Goal: Information Seeking & Learning: Learn about a topic

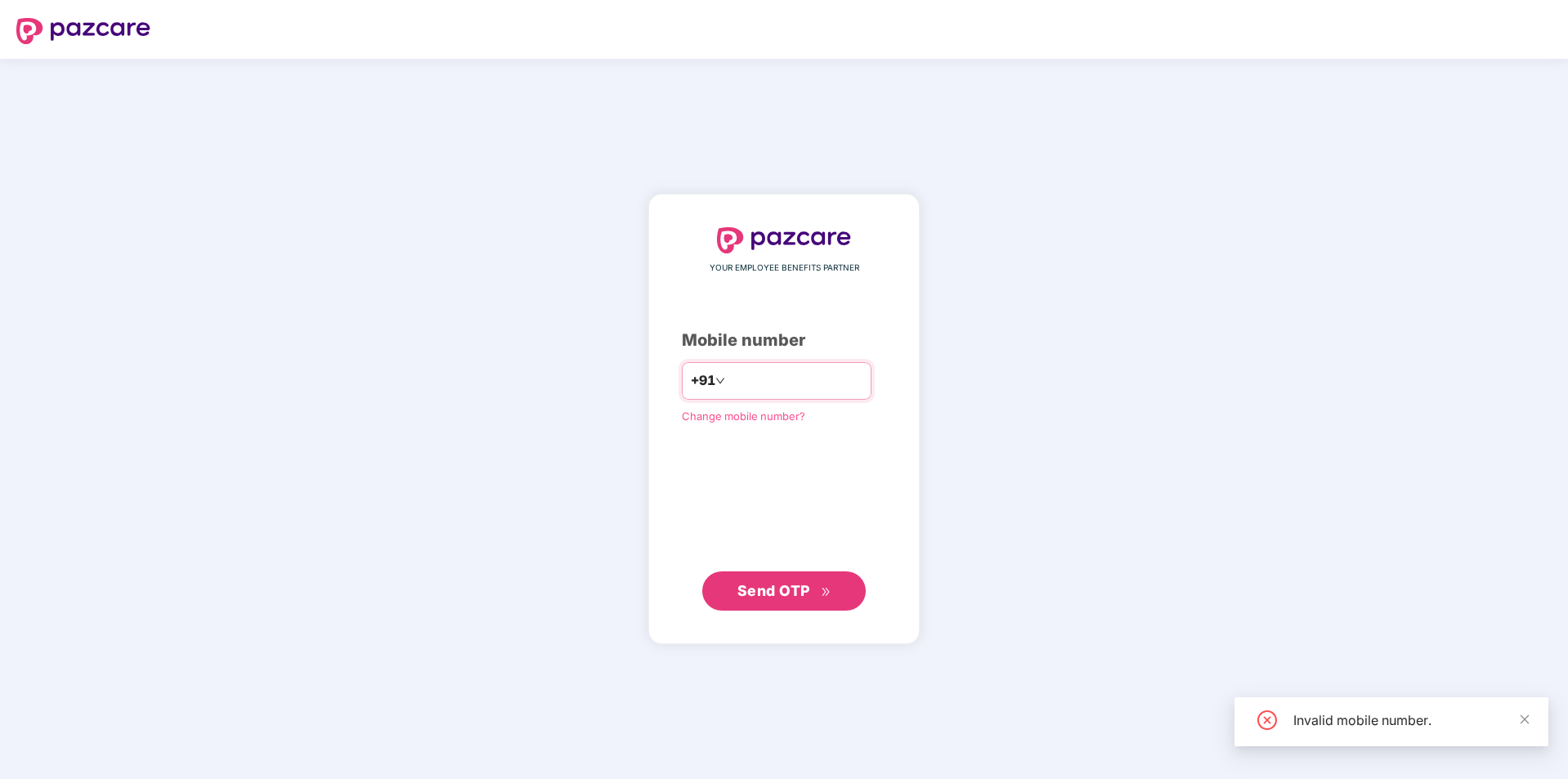
click at [707, 381] on div "+91 *********" at bounding box center [777, 381] width 190 height 37
click at [728, 383] on input "*********" at bounding box center [795, 381] width 134 height 26
type input "**********"
click at [806, 598] on span "Send OTP" at bounding box center [774, 590] width 73 height 17
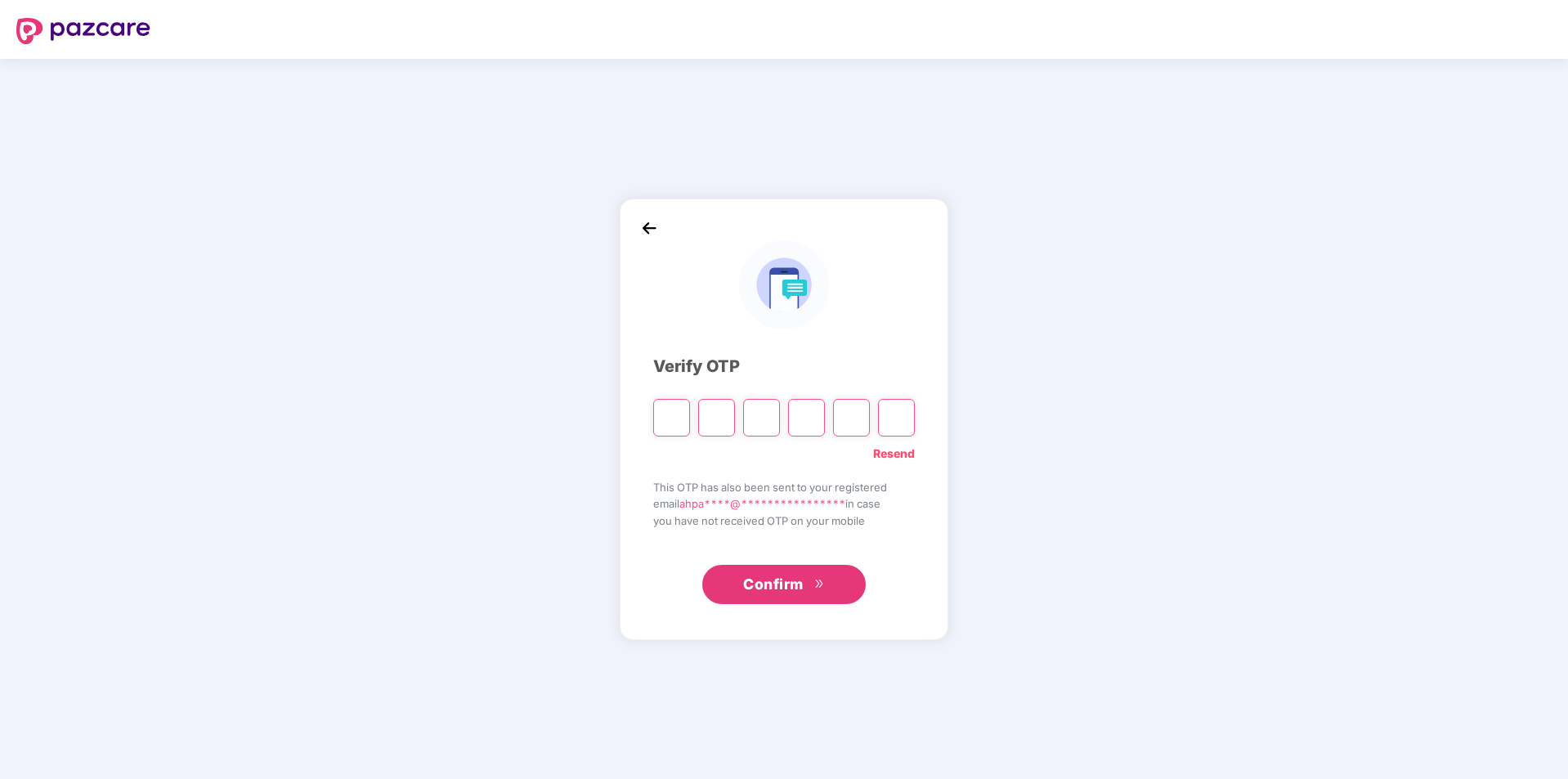
type input "*"
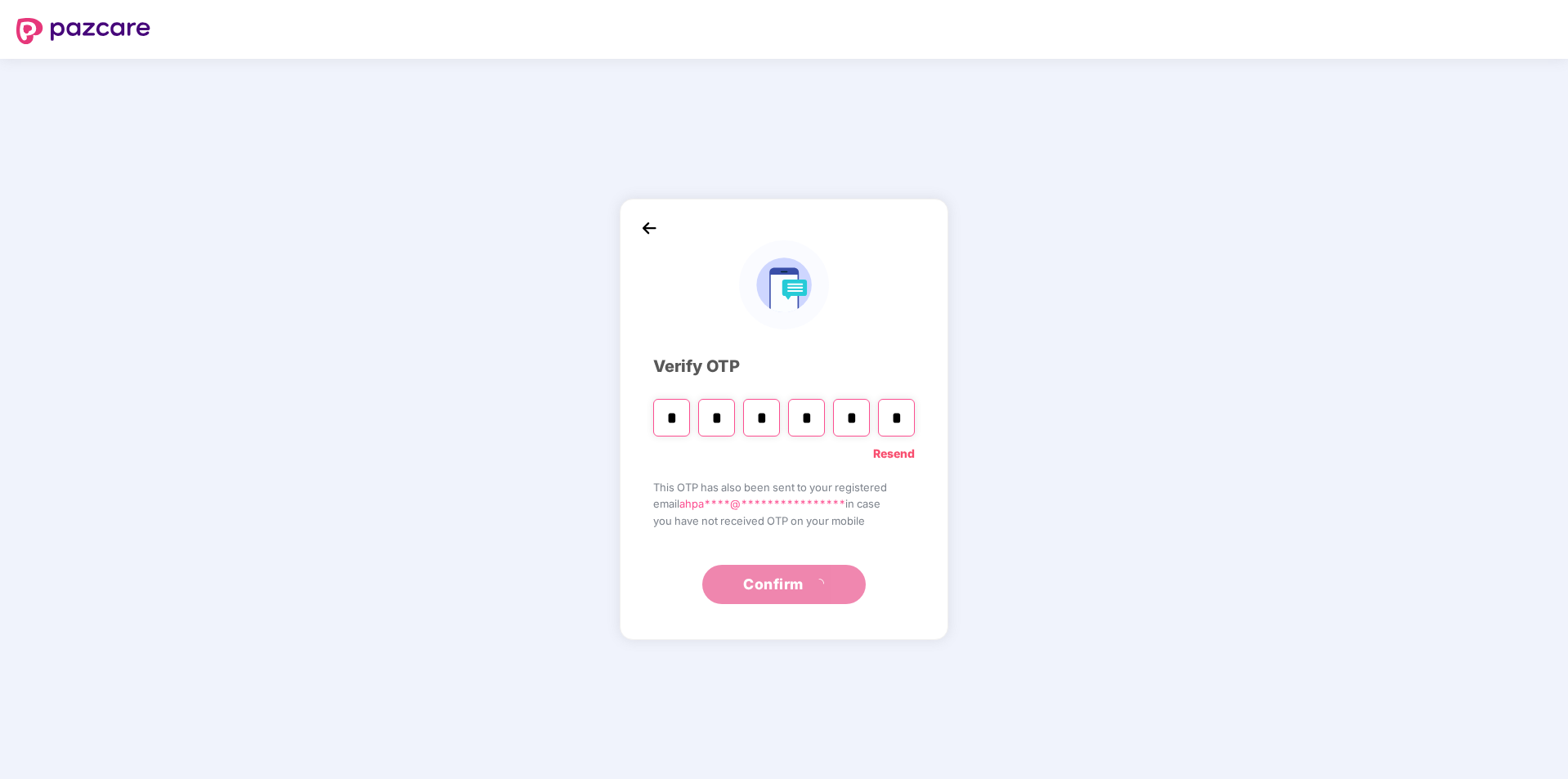
type input "*"
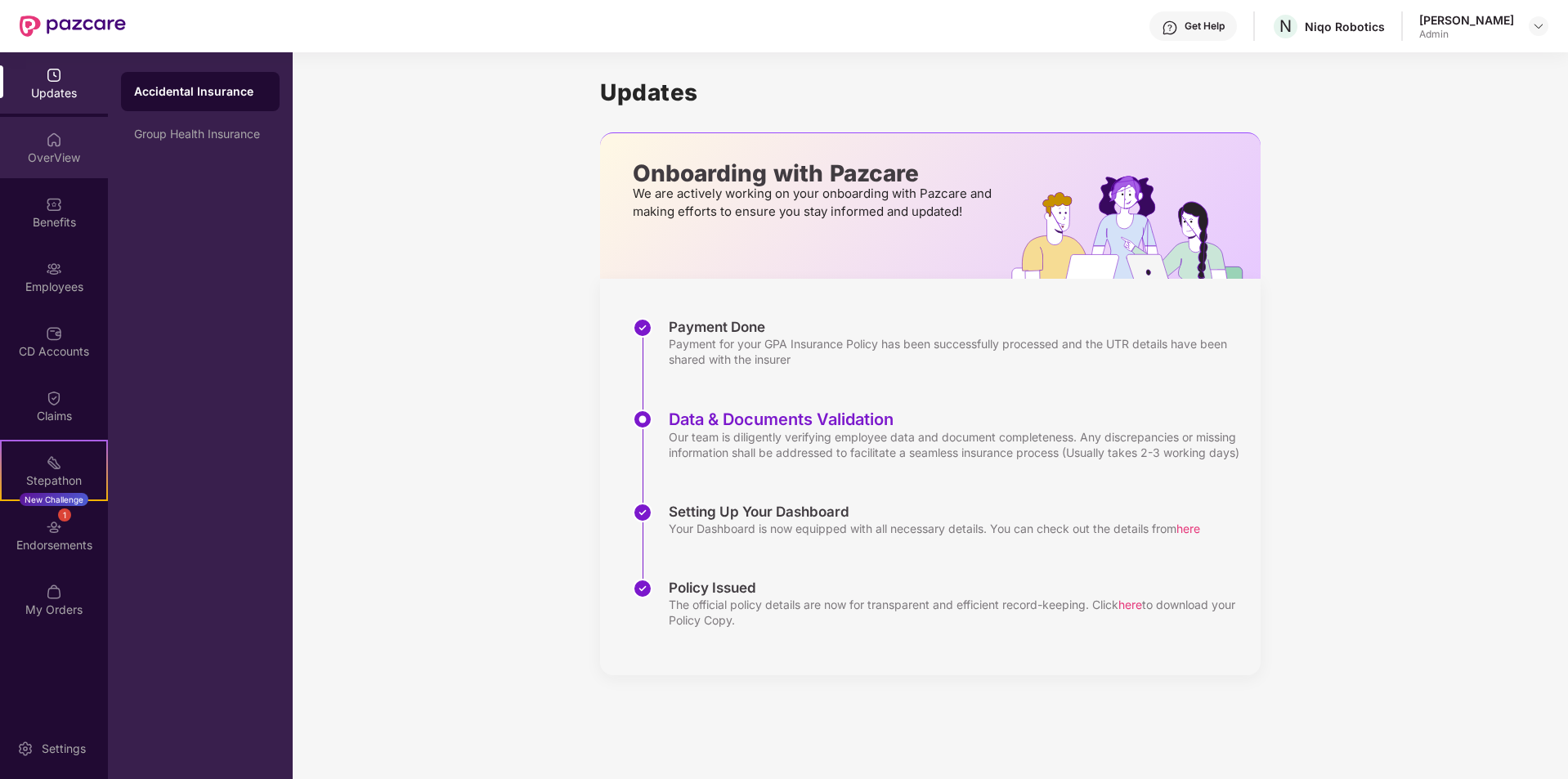
click at [34, 174] on div "OverView" at bounding box center [53, 147] width 108 height 61
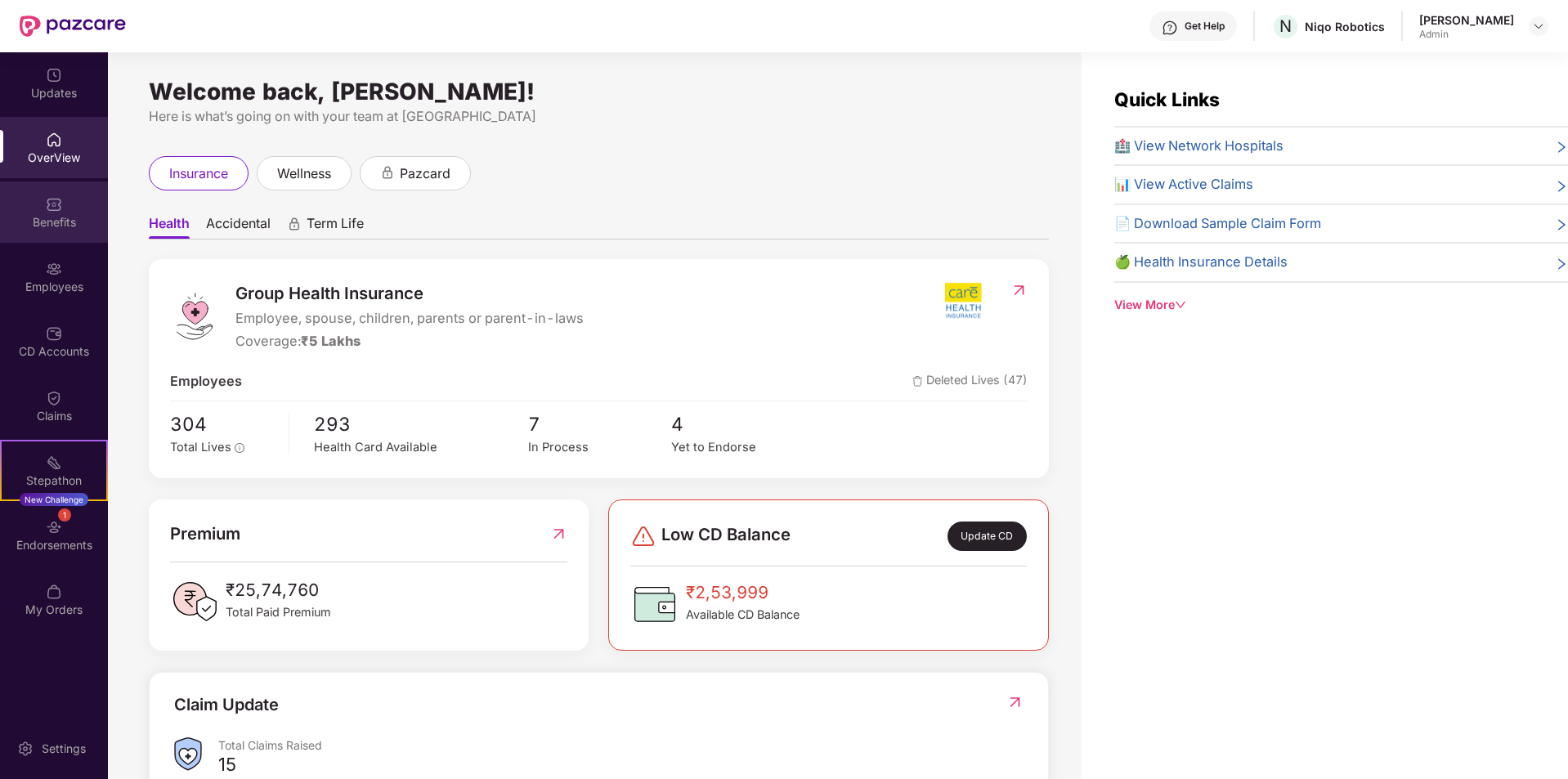
click at [65, 214] on div "Benefits" at bounding box center [53, 222] width 108 height 16
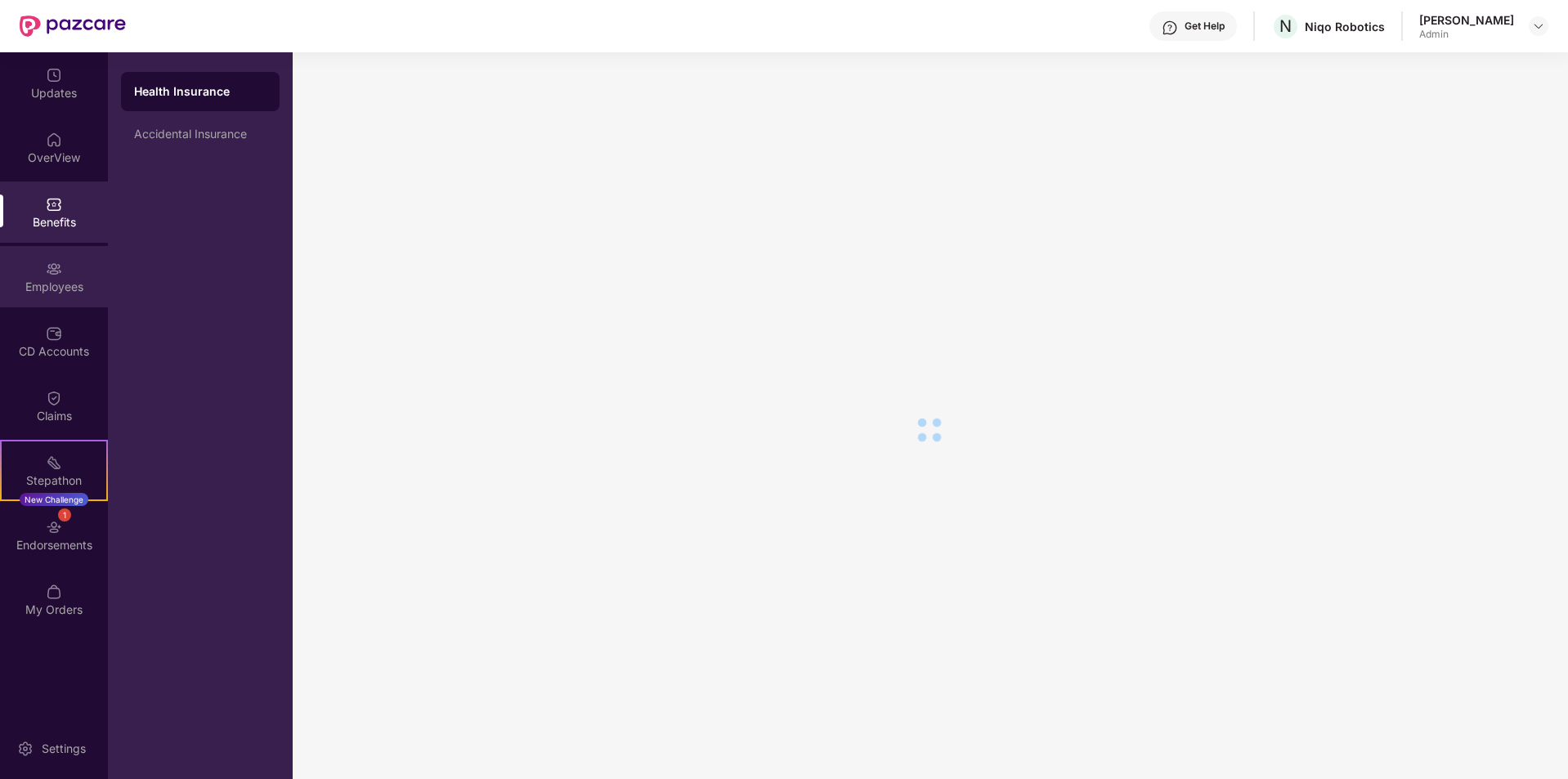
click at [48, 275] on img at bounding box center [53, 269] width 16 height 16
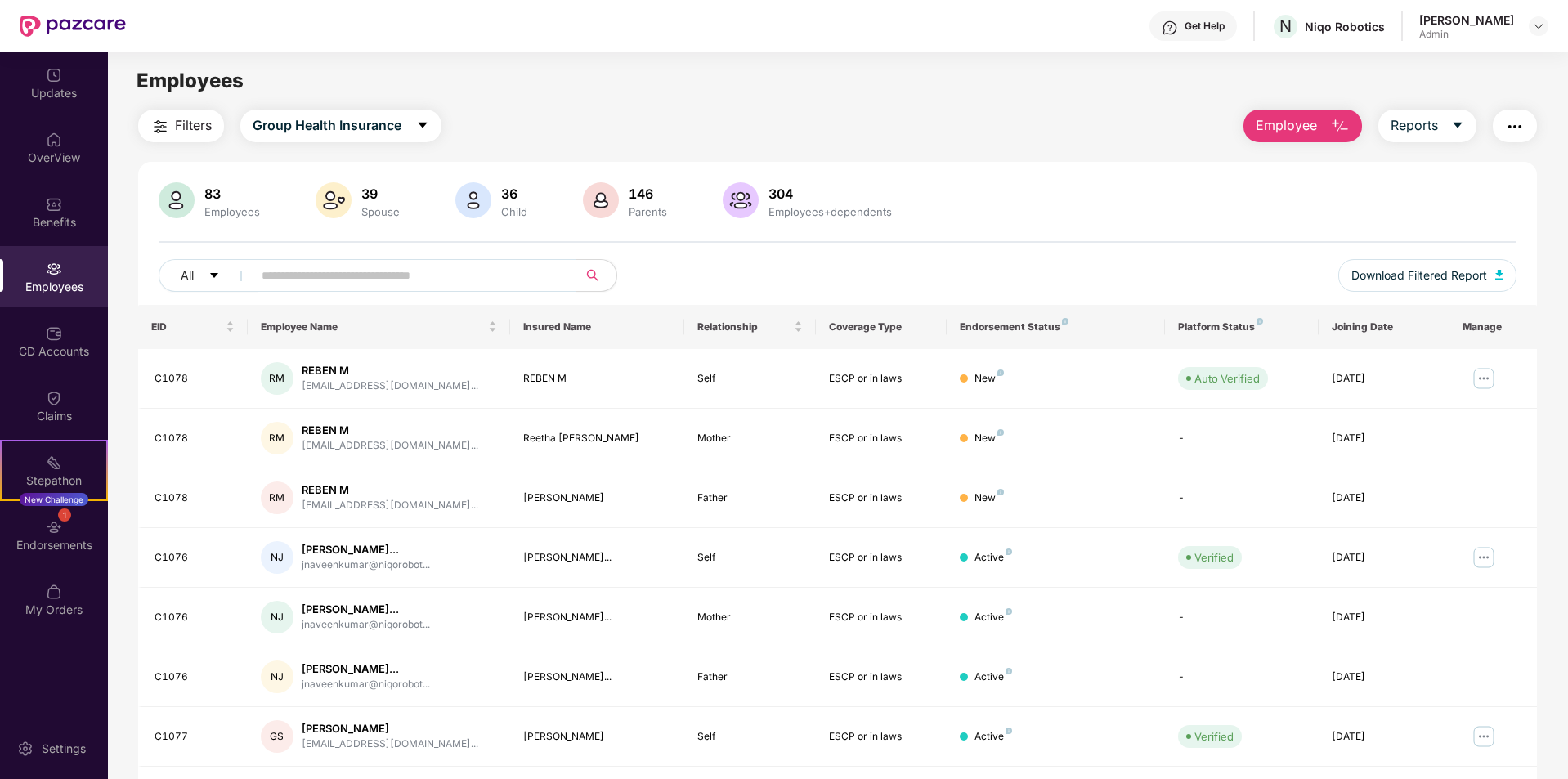
click at [340, 256] on div "83 Employees 39 Spouse 36 Child [DEMOGRAPHIC_DATA] Parents 304 Employees+depend…" at bounding box center [837, 243] width 1398 height 123
click at [344, 280] on input "text" at bounding box center [408, 275] width 293 height 25
click at [346, 285] on input "text" at bounding box center [408, 275] width 293 height 25
click at [389, 272] on input "text" at bounding box center [408, 275] width 293 height 25
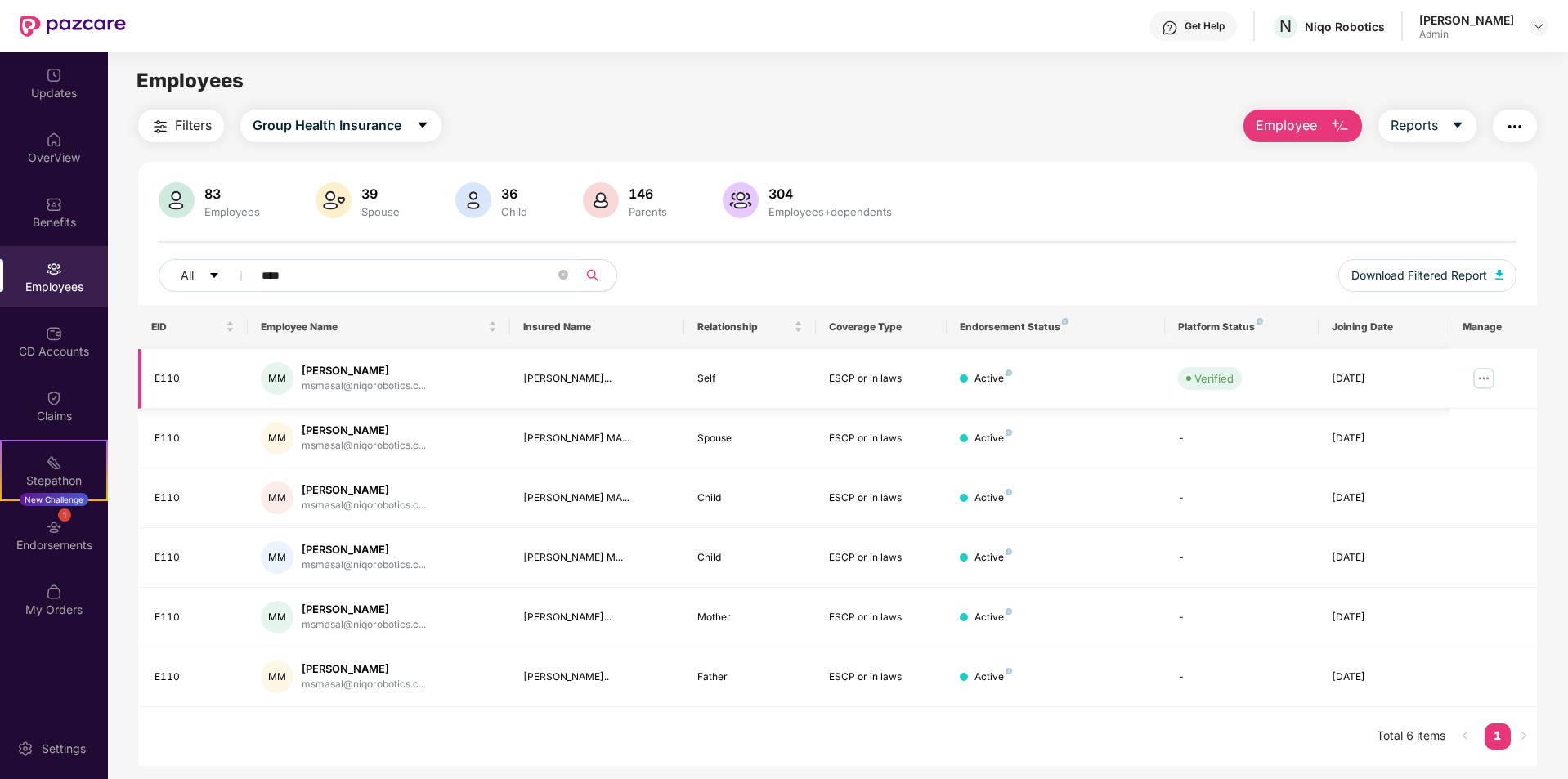
type input "****"
click at [1493, 374] on img at bounding box center [1483, 378] width 26 height 26
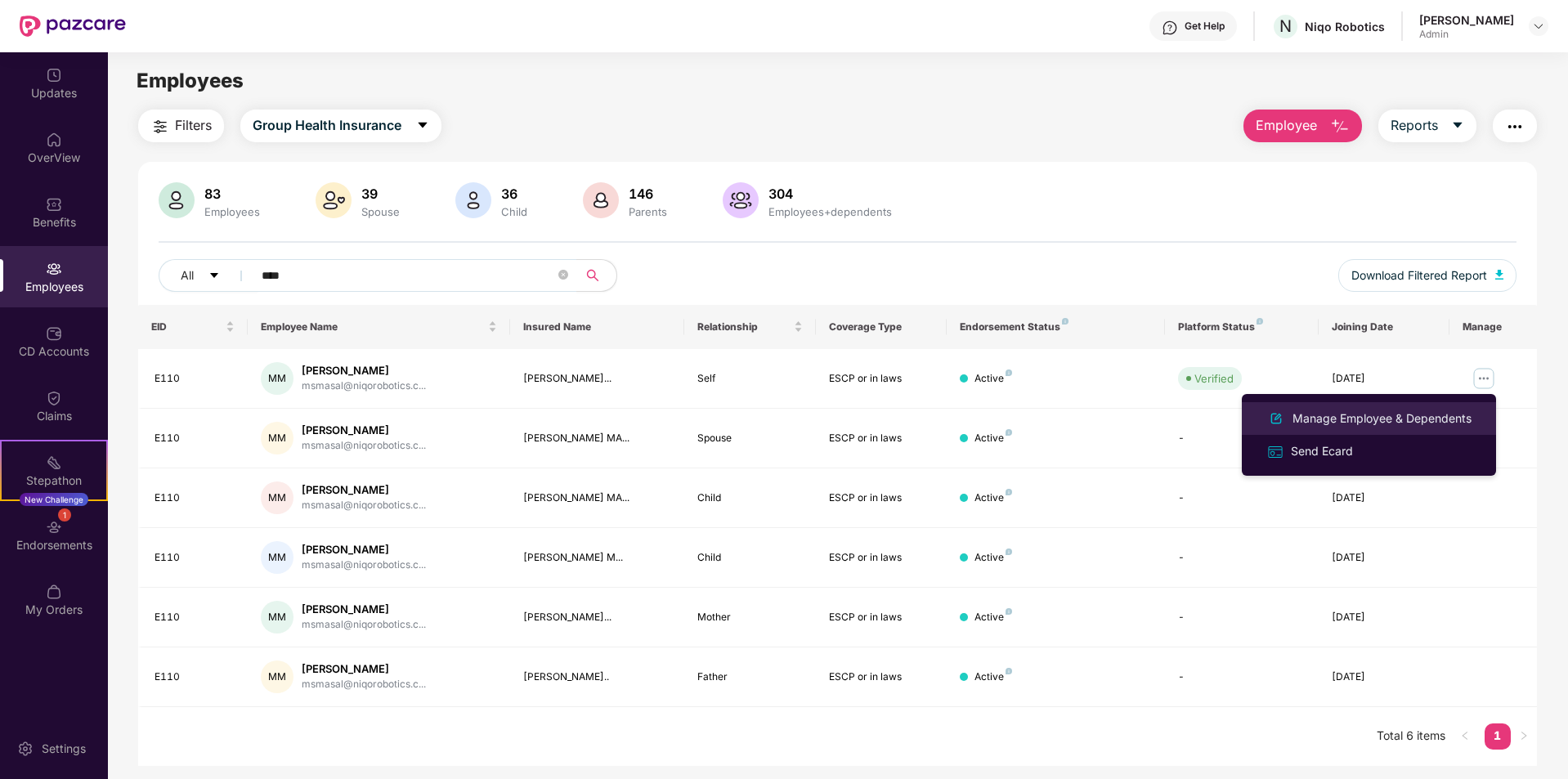
click at [1346, 419] on div "Manage Employee & Dependents" at bounding box center [1381, 418] width 186 height 18
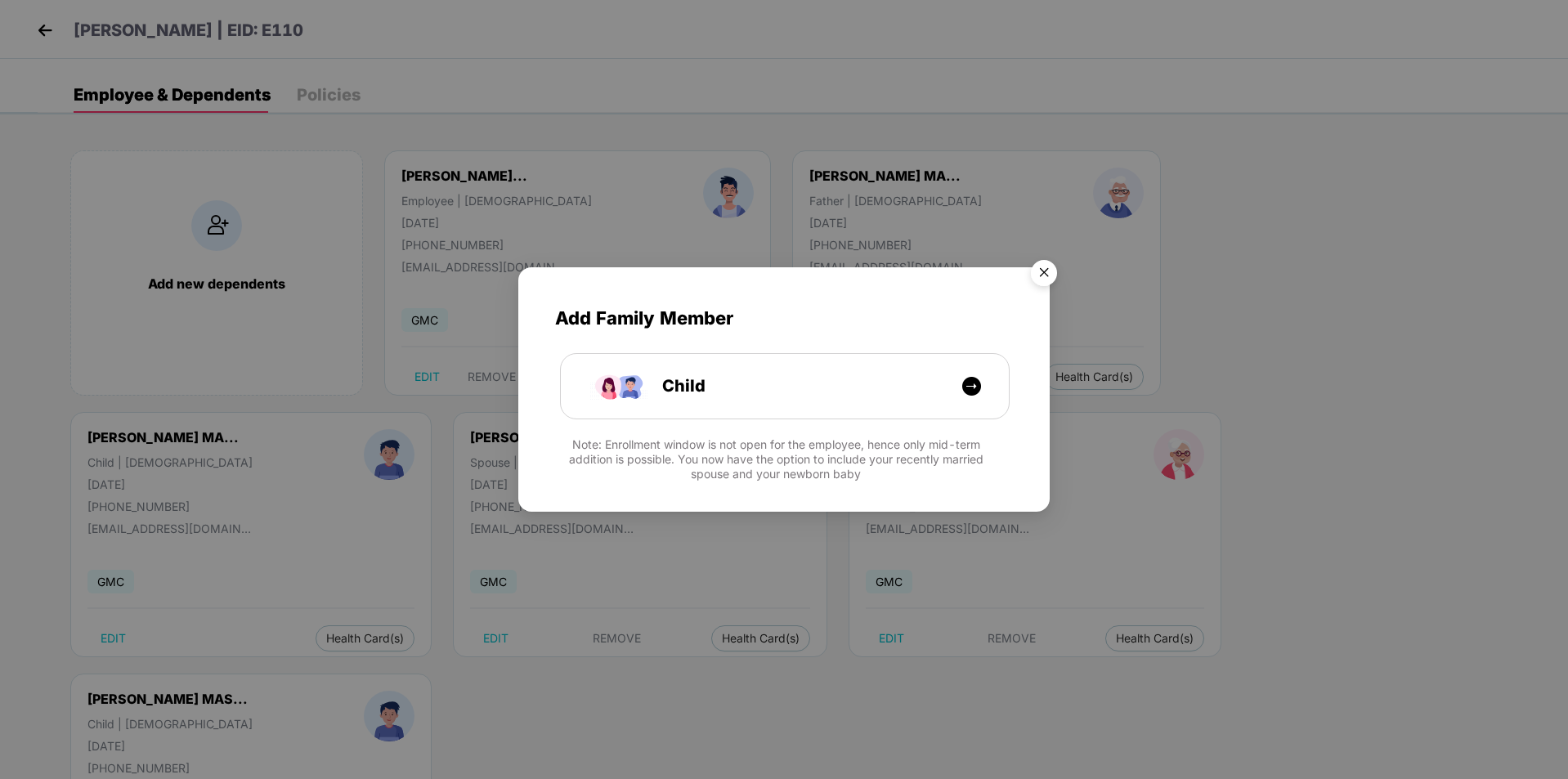
click at [1055, 275] on img "Close" at bounding box center [1044, 275] width 46 height 46
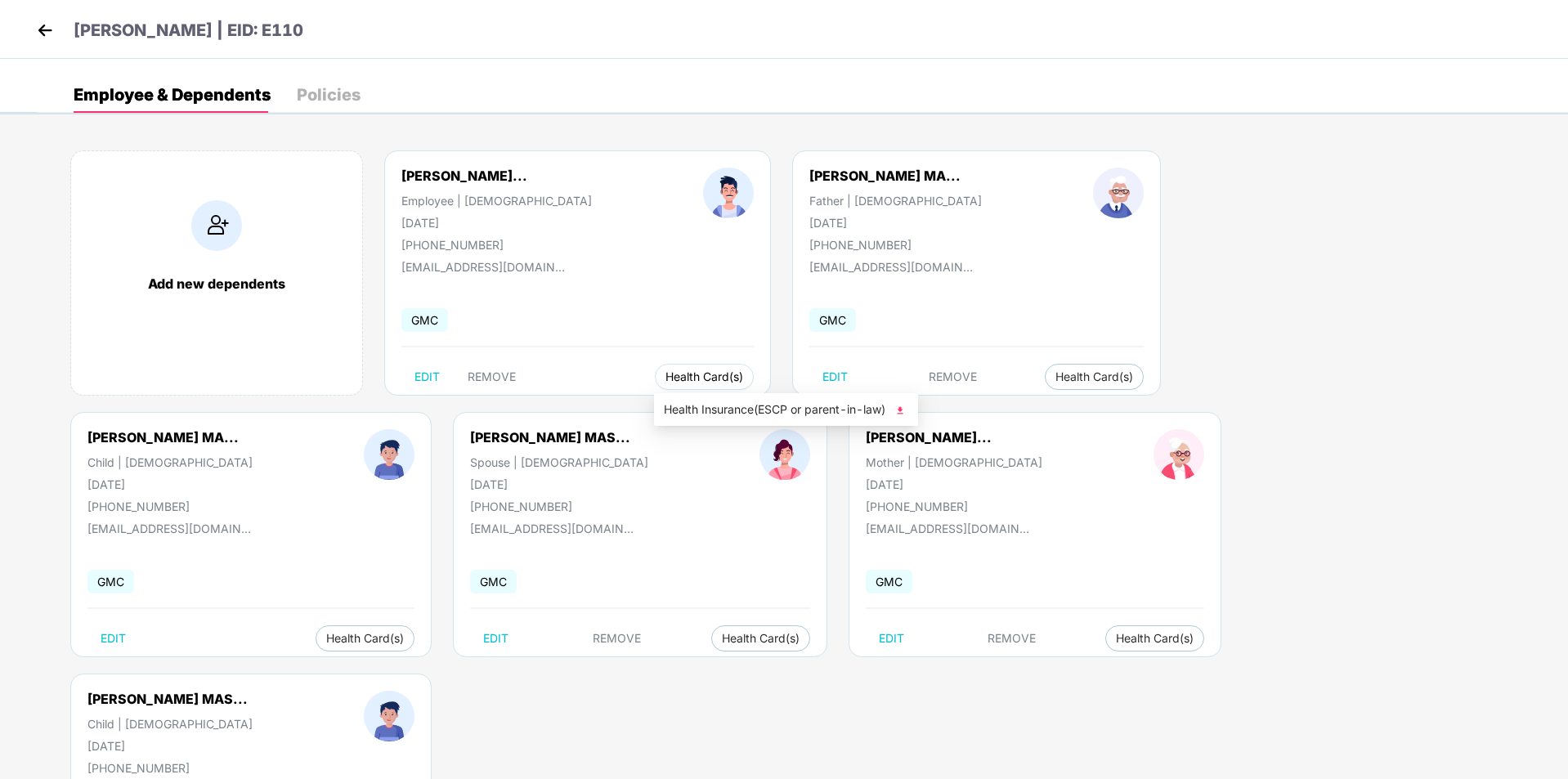
click at [703, 374] on span "Health Card(s)" at bounding box center [705, 377] width 78 height 8
click at [39, 33] on img at bounding box center [45, 30] width 25 height 25
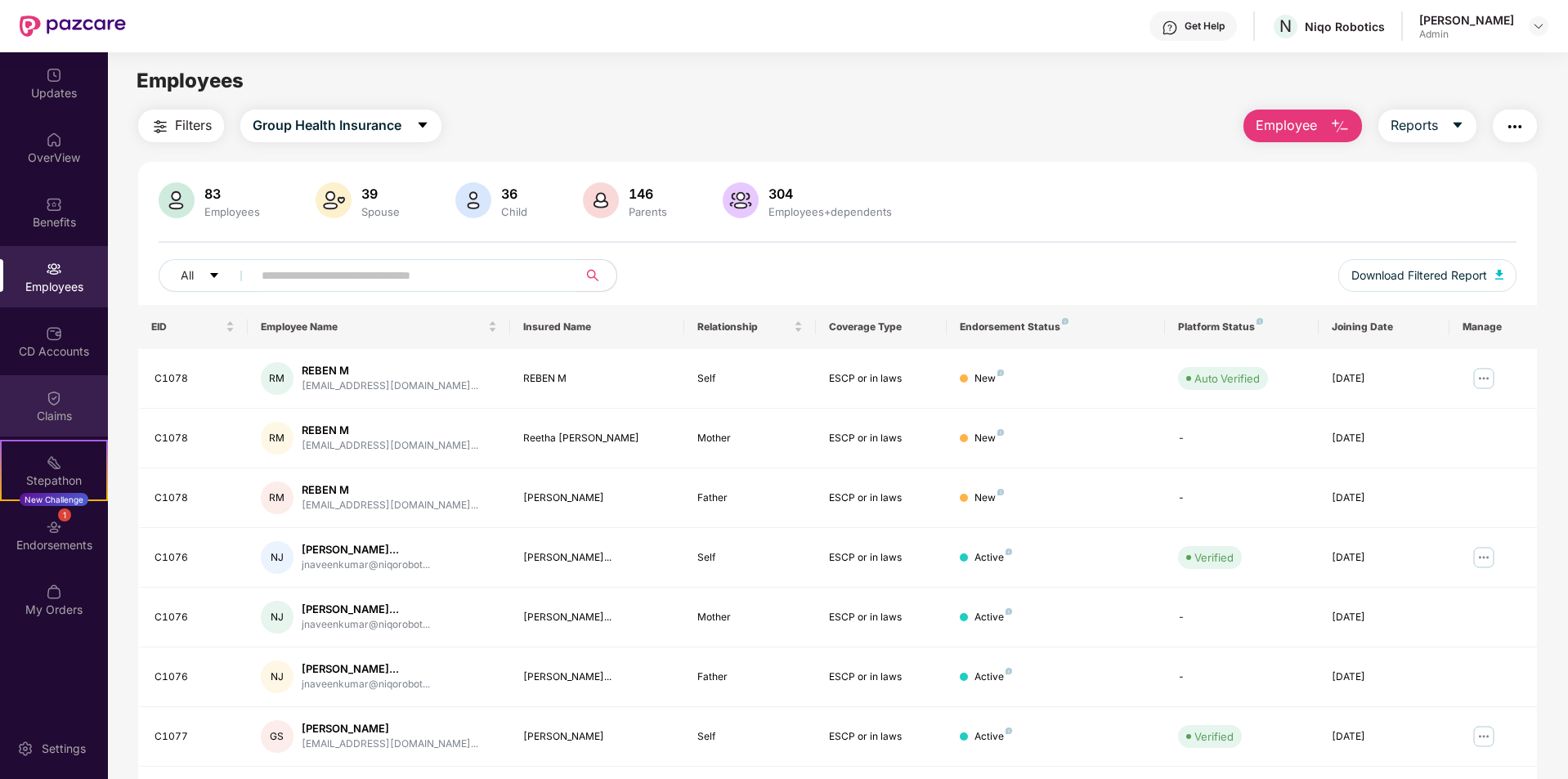
click at [72, 398] on div "Claims" at bounding box center [53, 405] width 108 height 61
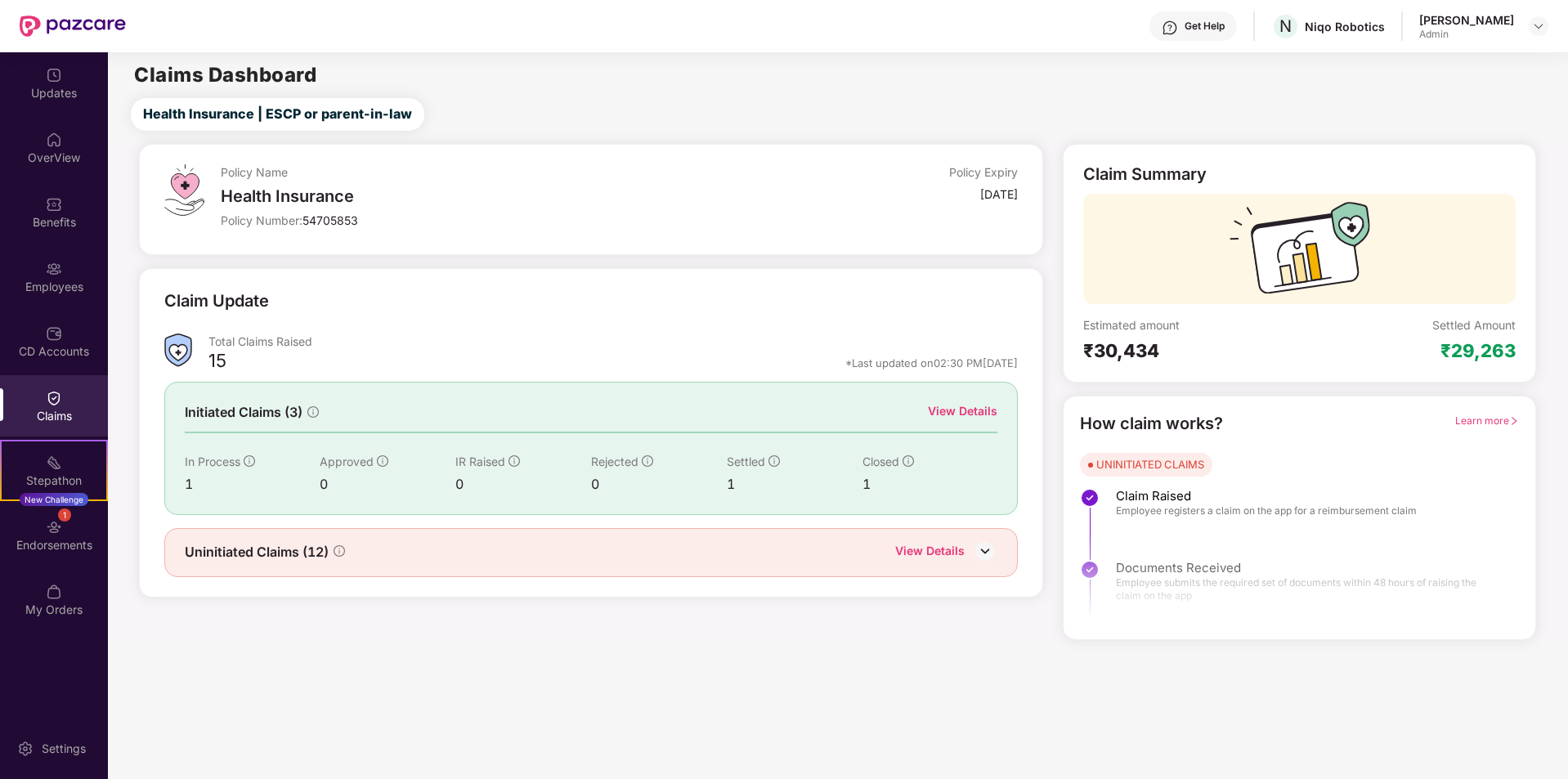
drag, startPoint x: 441, startPoint y: 529, endPoint x: 512, endPoint y: 491, distance: 80.5
click at [449, 522] on div "Claim Update Total Claims Raised 15 *Last updated on 02:30 PM[DATE] Initiated C…" at bounding box center [591, 432] width 854 height 288
click at [963, 415] on div "View Details" at bounding box center [963, 410] width 70 height 18
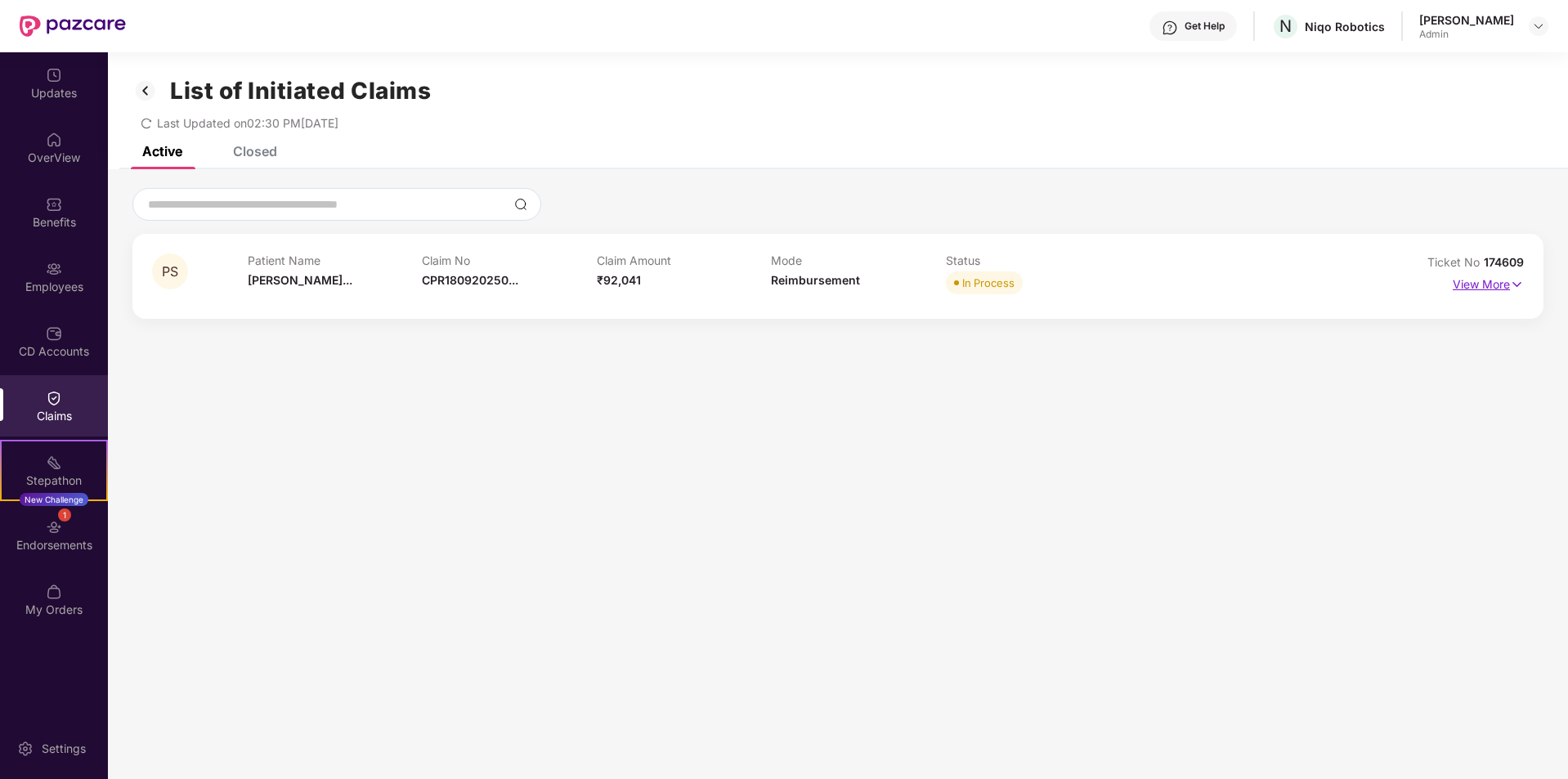
click at [1502, 285] on p "View More" at bounding box center [1488, 282] width 71 height 22
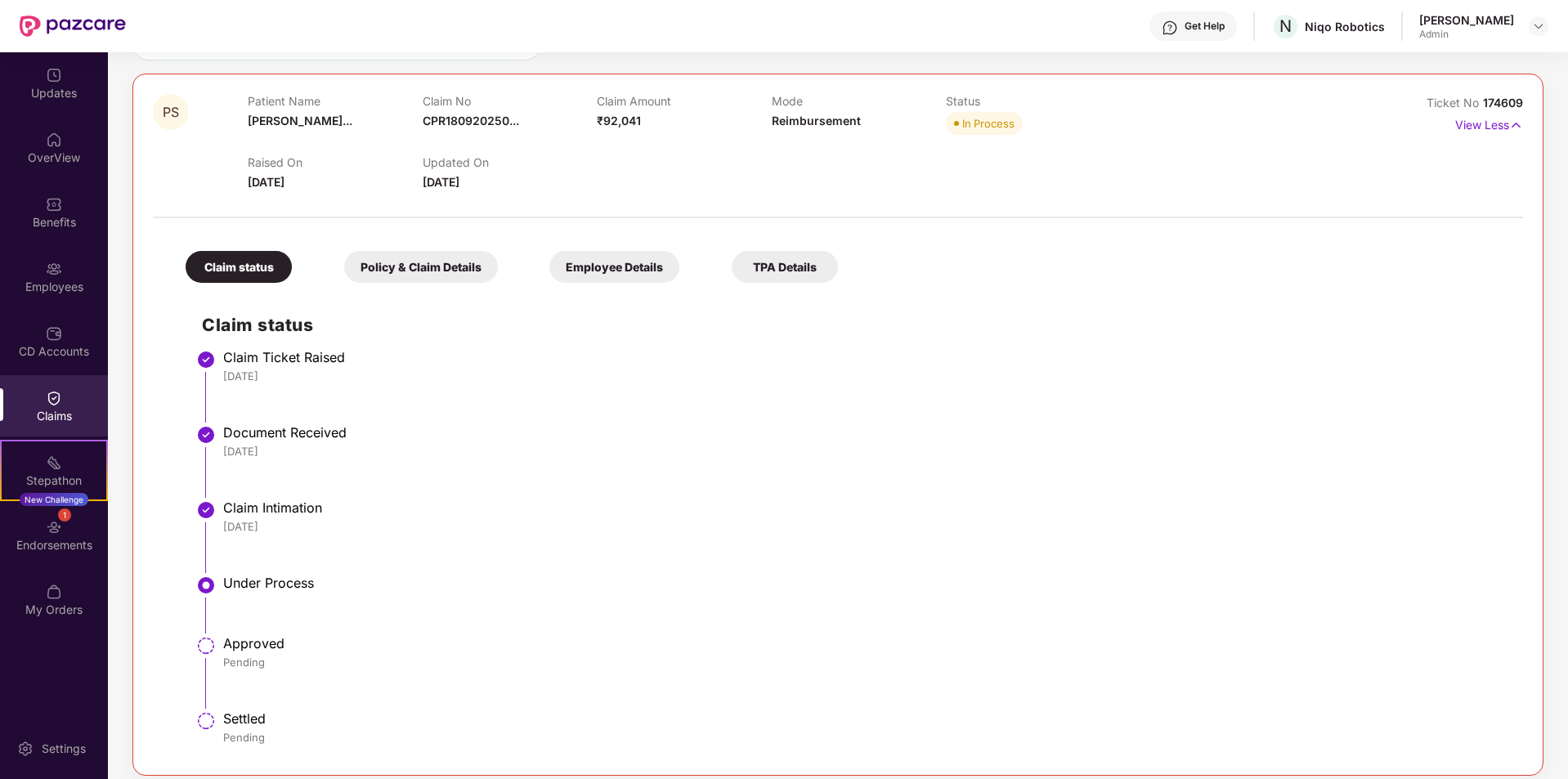
scroll to position [173, 0]
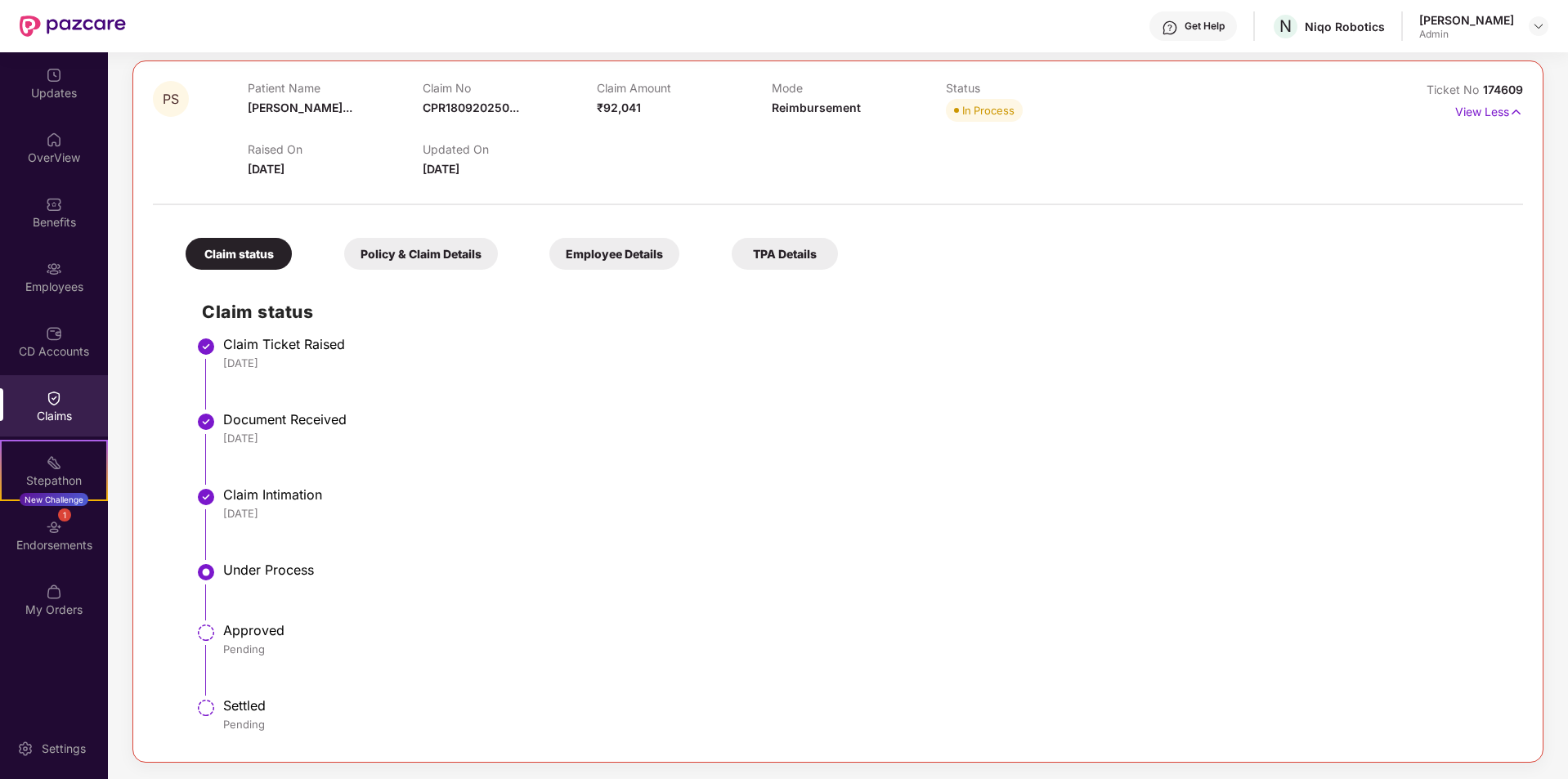
click at [399, 241] on div "Policy & Claim Details" at bounding box center [421, 254] width 153 height 32
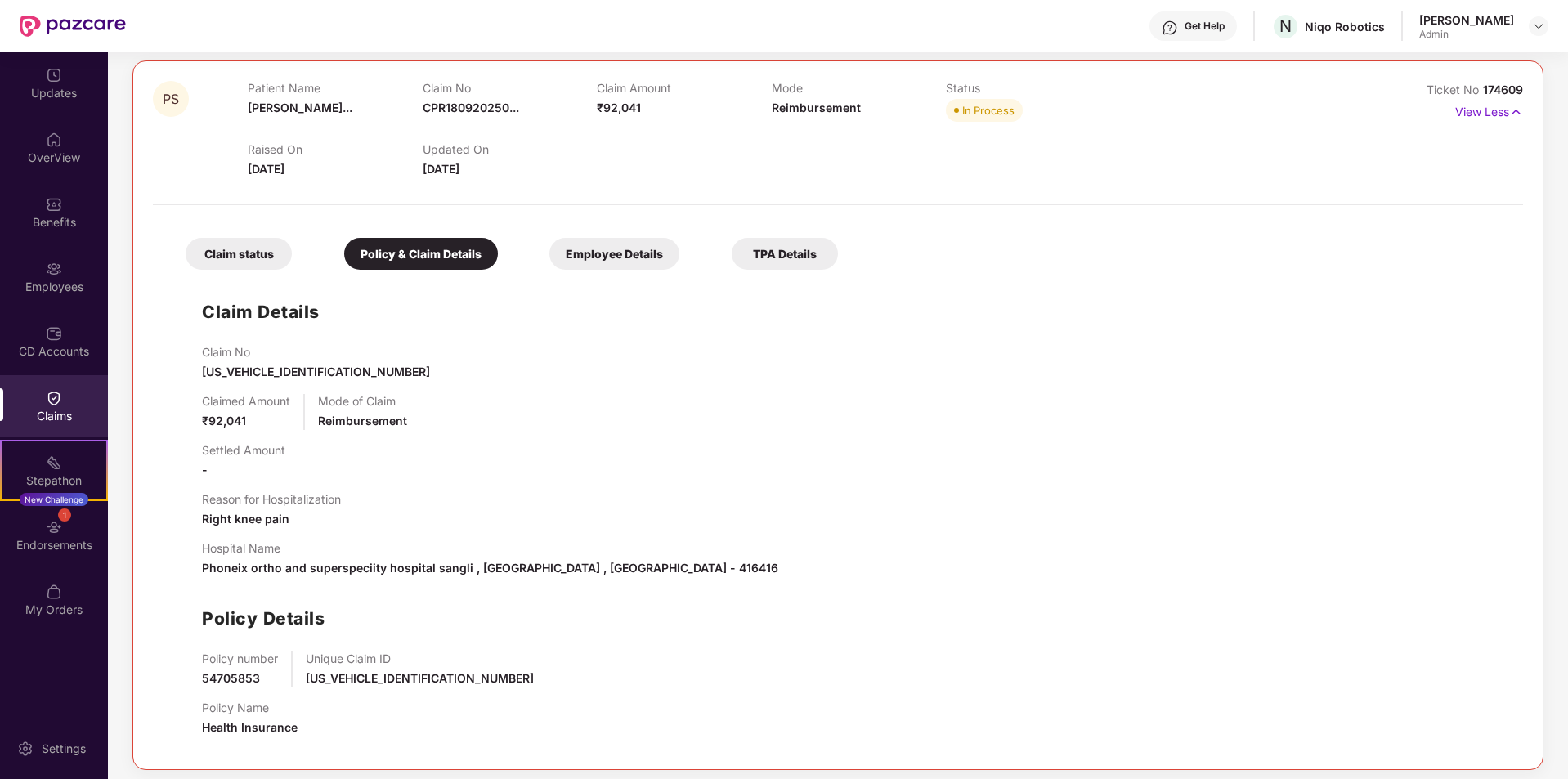
click at [628, 253] on div "Employee Details" at bounding box center [614, 254] width 130 height 32
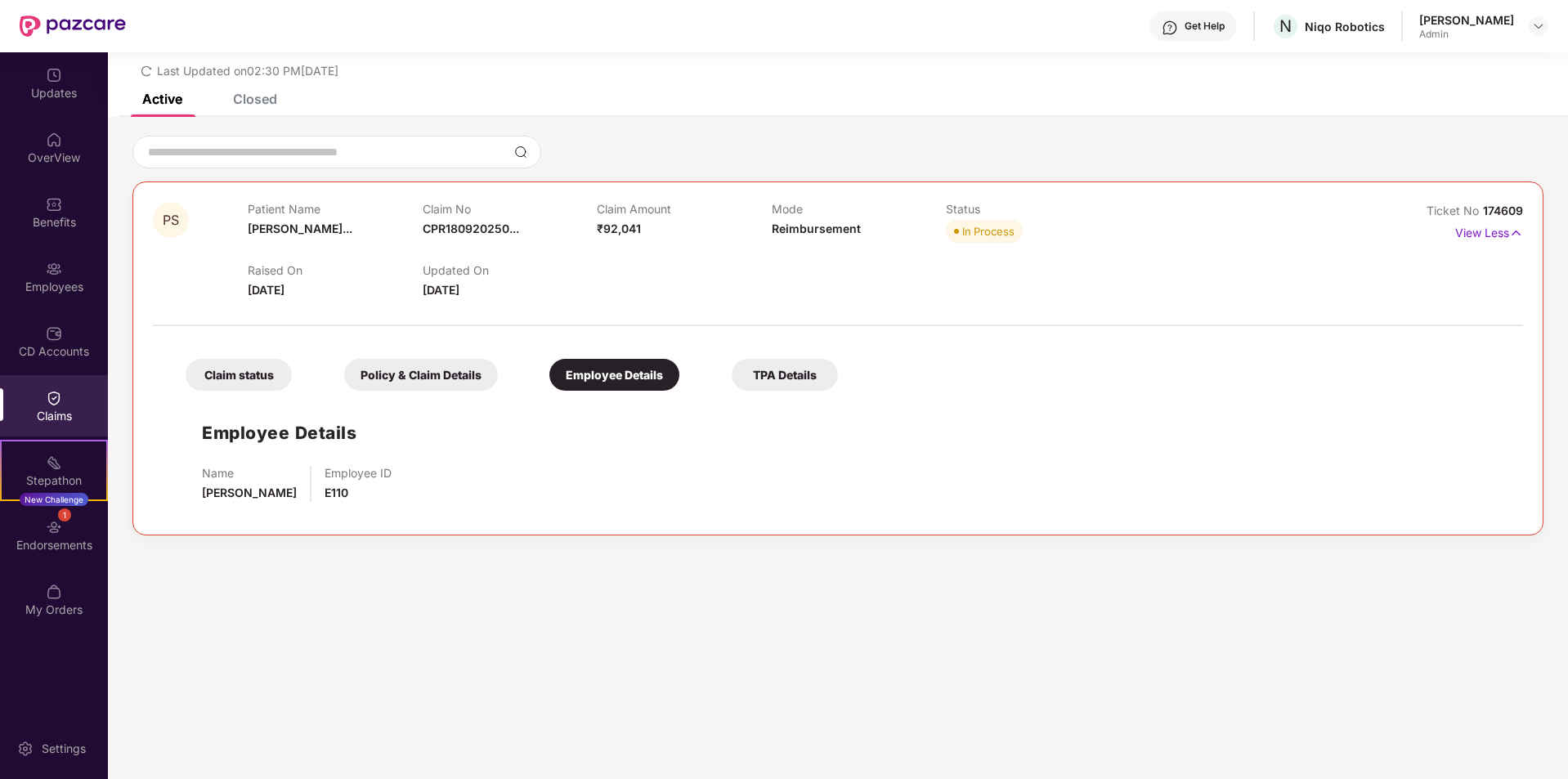
scroll to position [53, 0]
click at [734, 376] on div "TPA Details" at bounding box center [784, 375] width 106 height 32
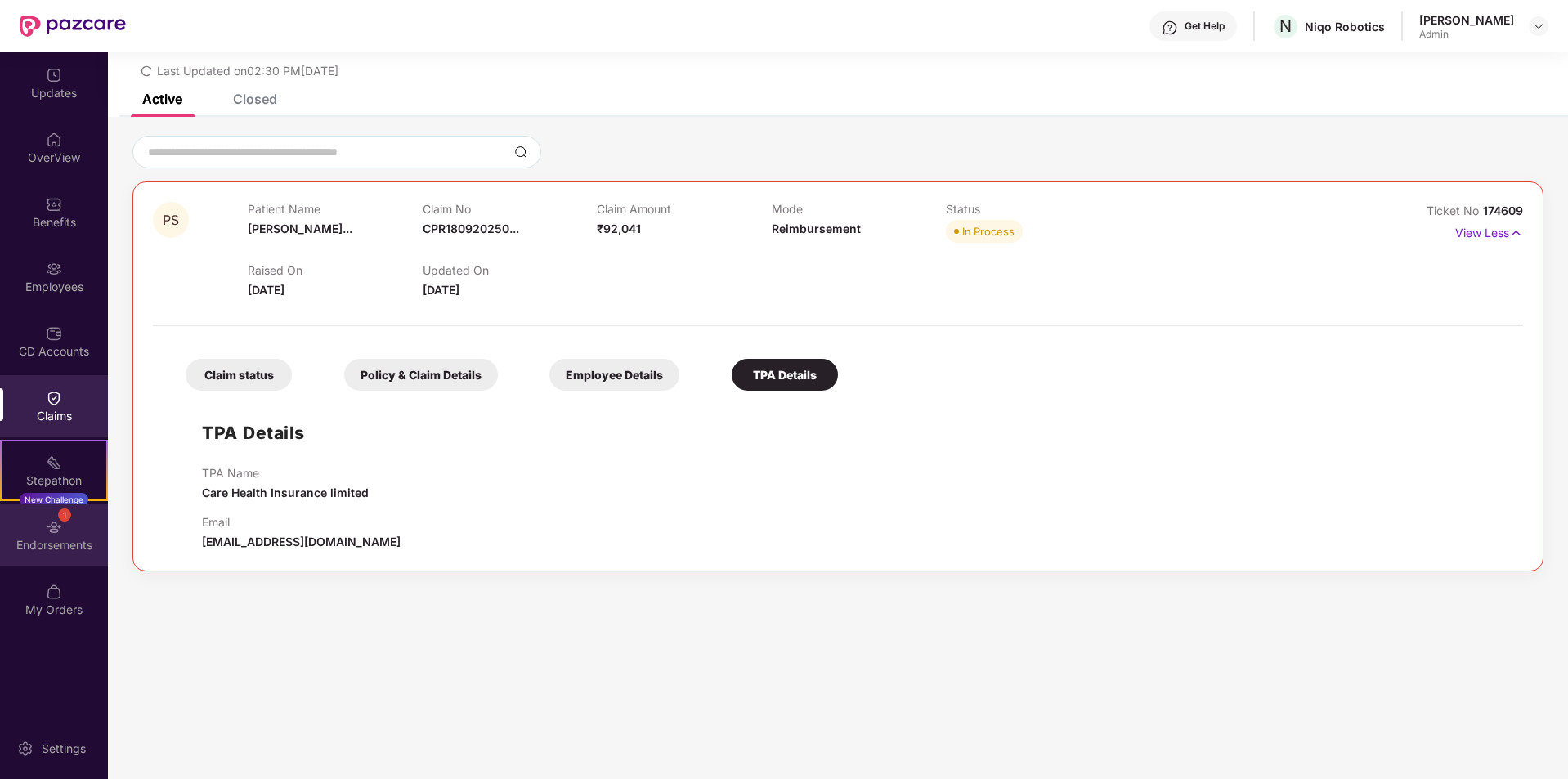
click at [65, 524] on div "1 Endorsements" at bounding box center [53, 535] width 108 height 61
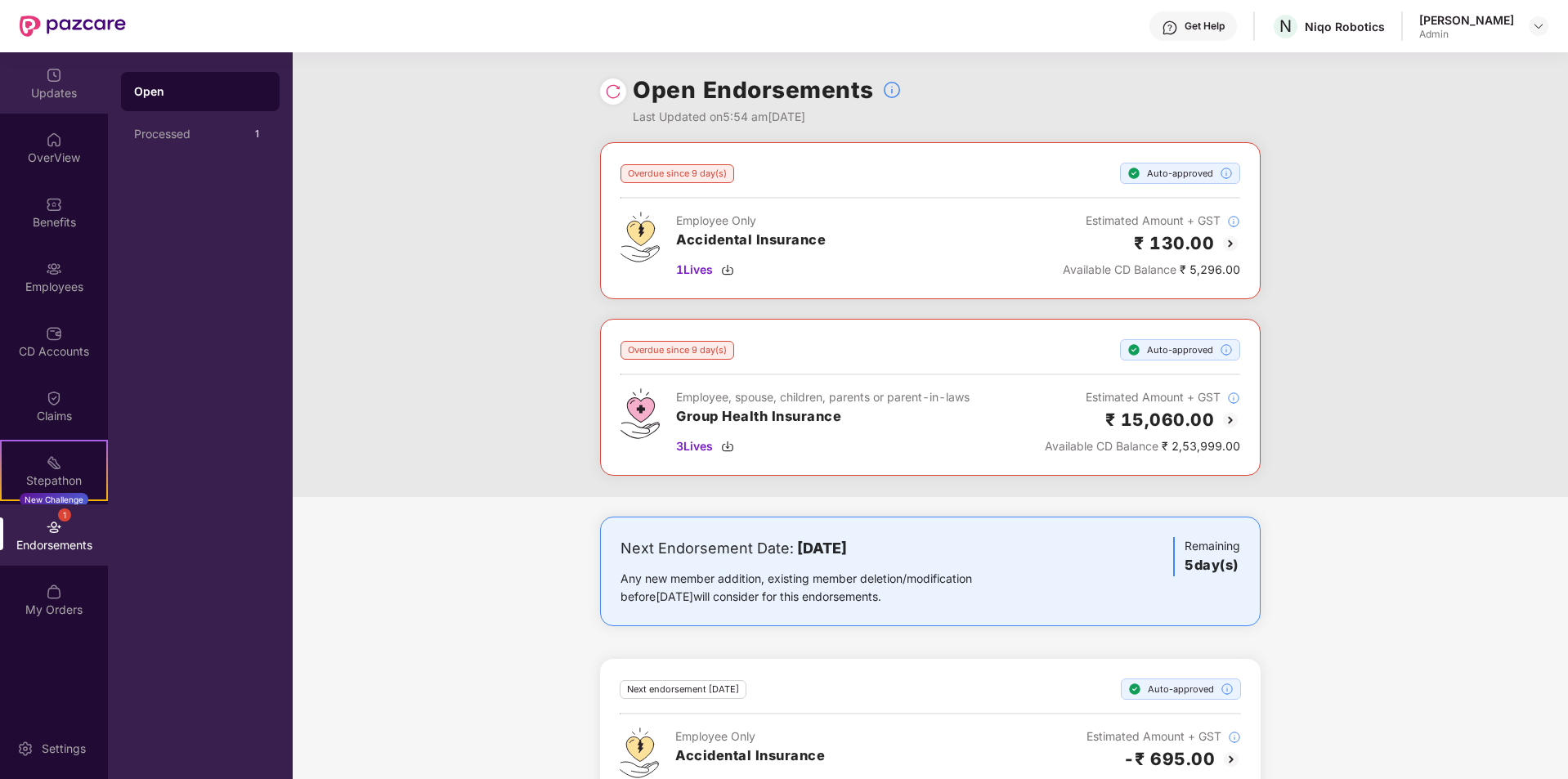
click at [55, 101] on div "Updates" at bounding box center [53, 92] width 108 height 16
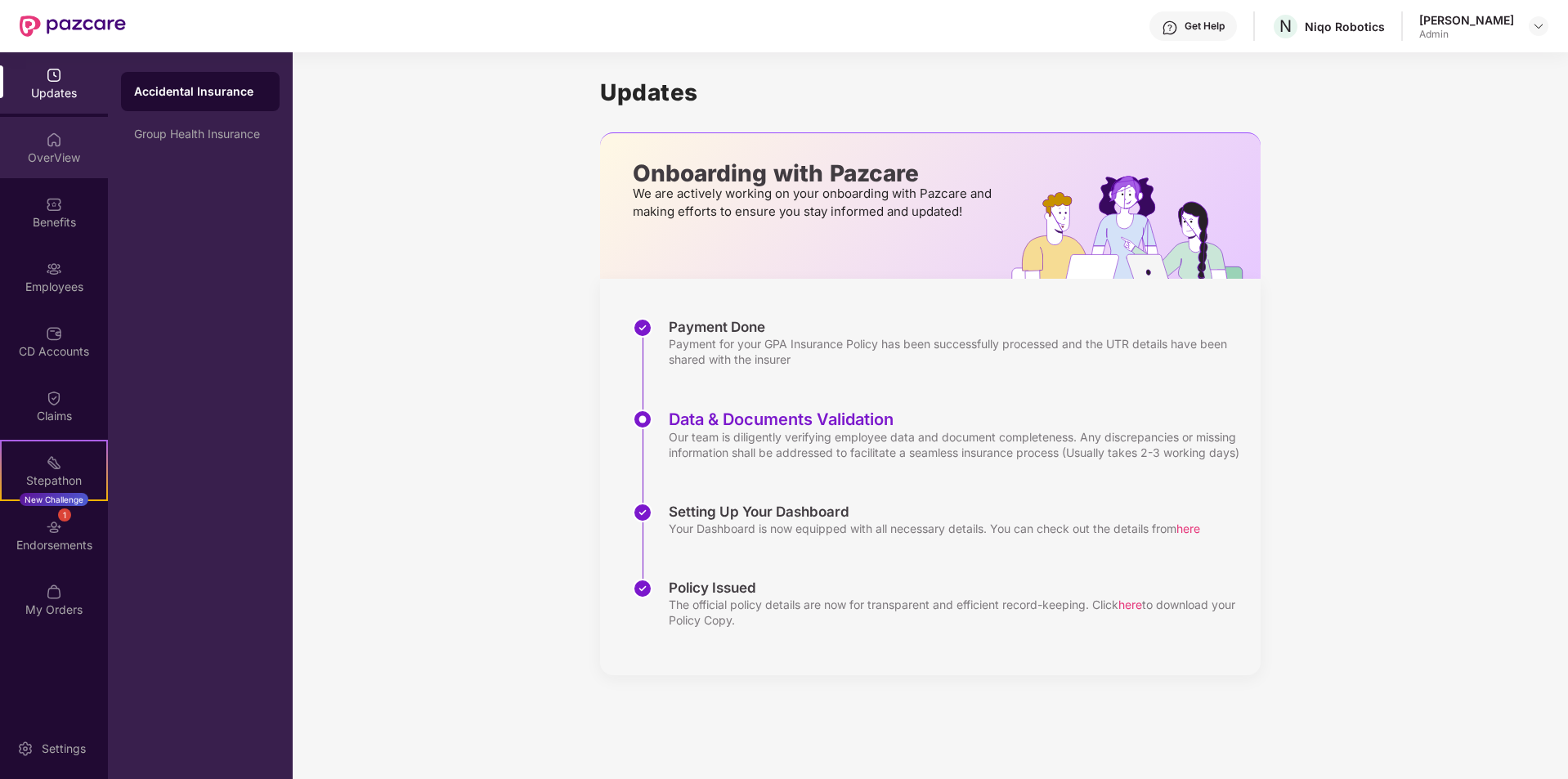
click at [63, 147] on div "OverView" at bounding box center [53, 147] width 108 height 61
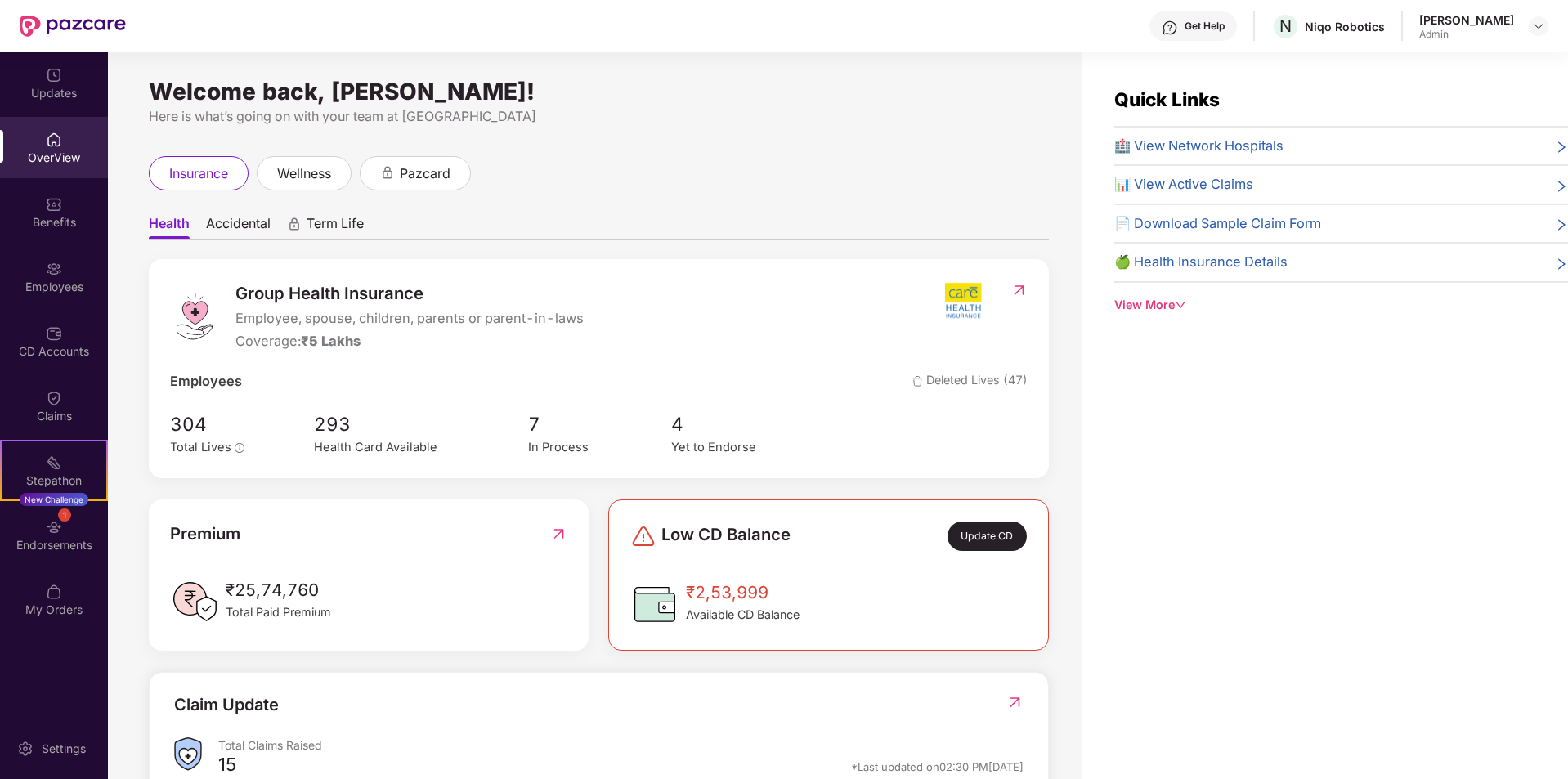
click at [270, 215] on span "Accidental" at bounding box center [238, 227] width 64 height 24
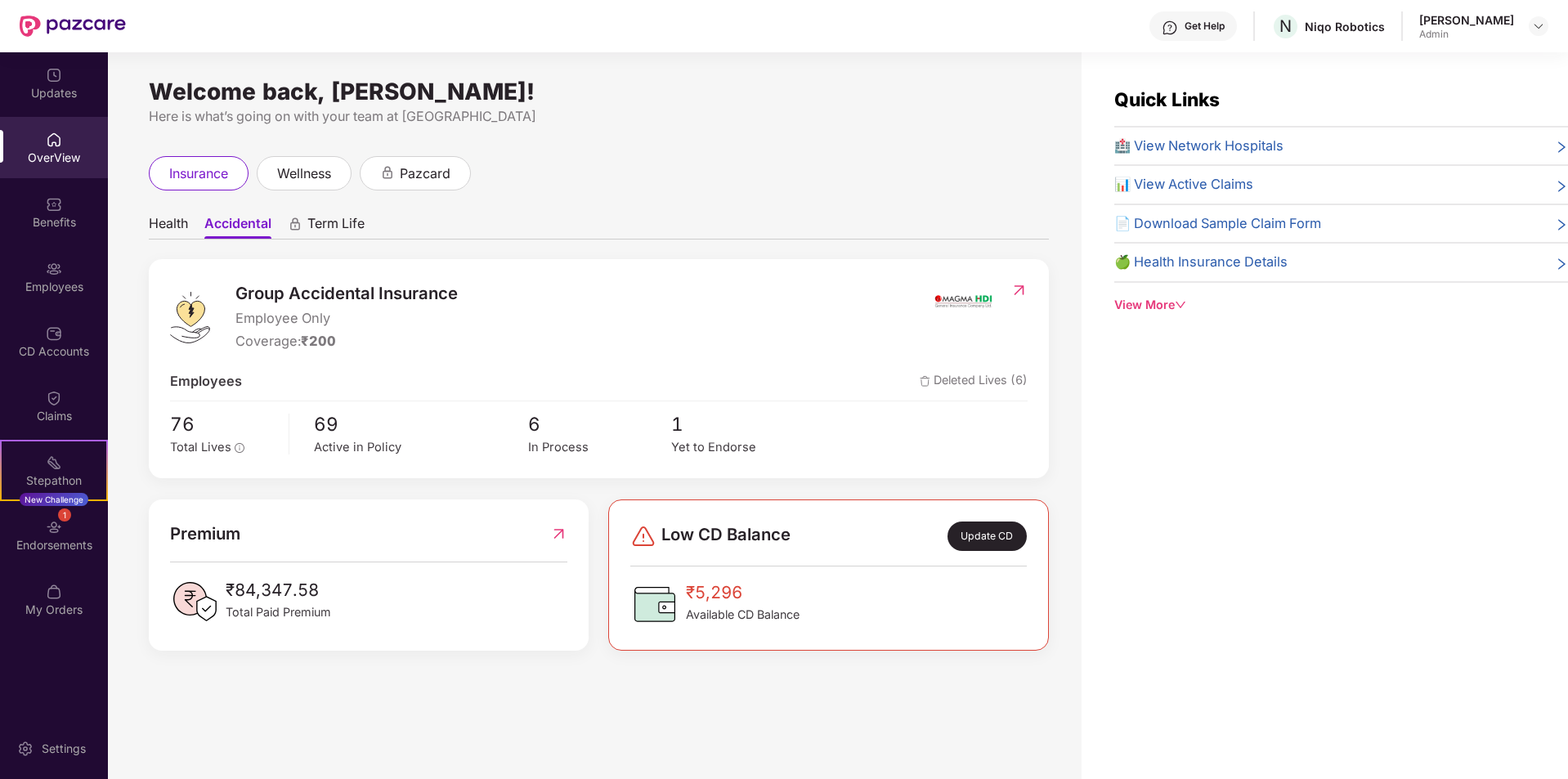
click at [332, 226] on span "Term Life" at bounding box center [335, 227] width 57 height 24
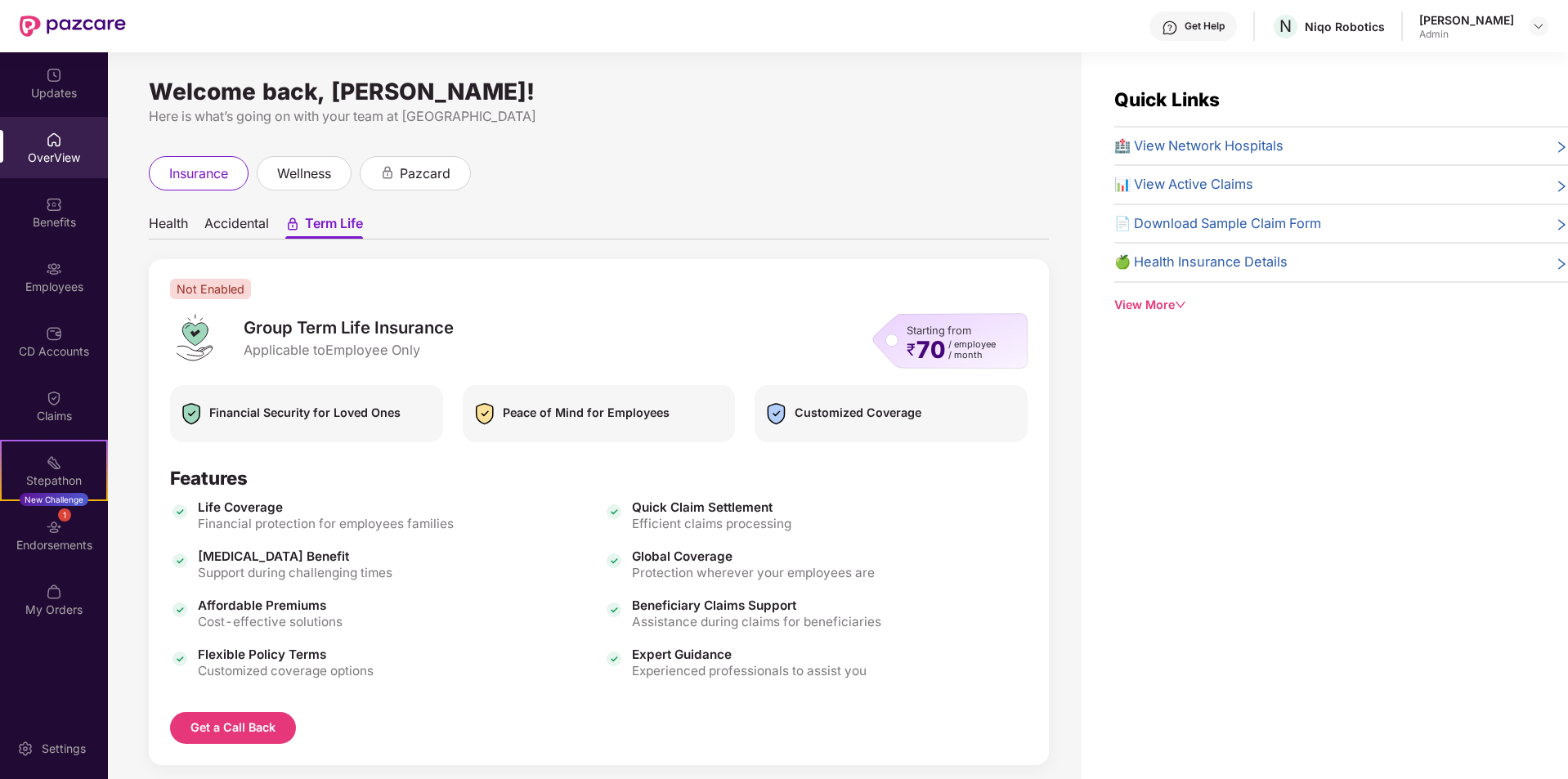
click at [245, 222] on span "Accidental" at bounding box center [237, 227] width 64 height 24
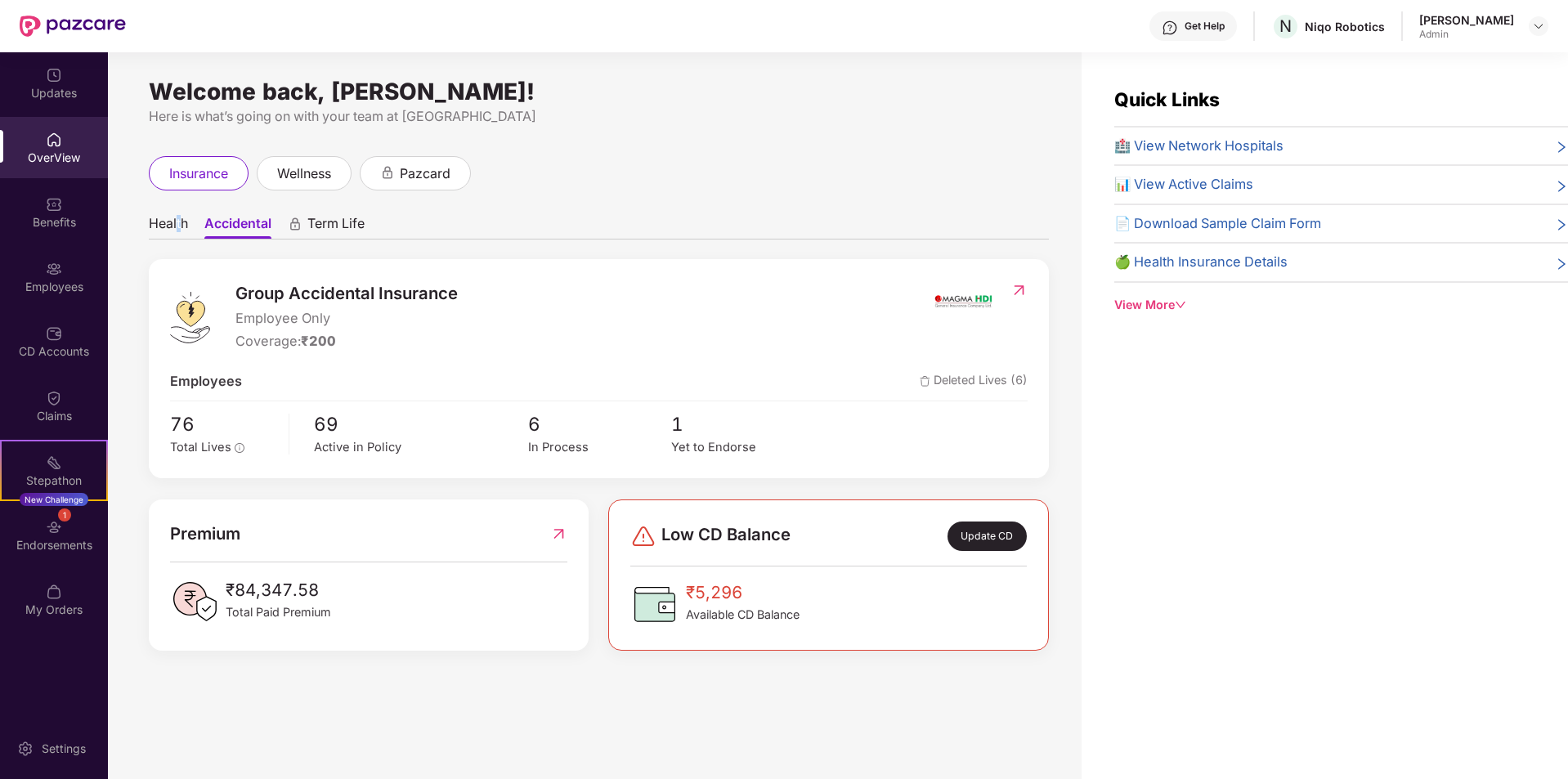
click at [179, 219] on span "Health" at bounding box center [168, 227] width 39 height 24
